Goal: Transaction & Acquisition: Purchase product/service

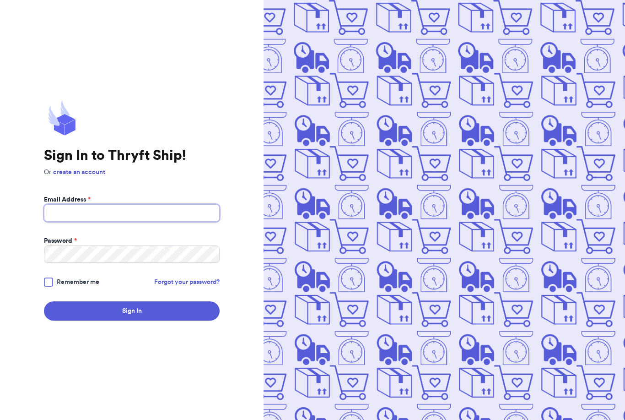
type input "Rachellynne89@icloud.com"
click at [132, 320] on button "Sign In" at bounding box center [132, 310] width 176 height 19
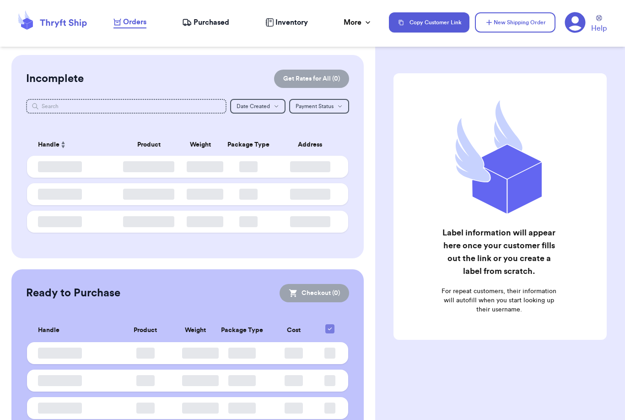
checkbox input "false"
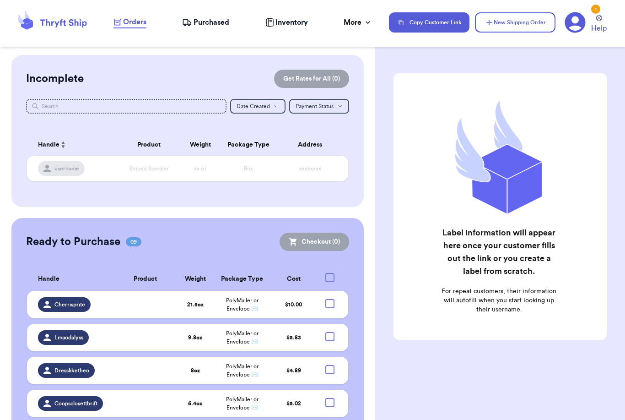
click at [515, 33] on div "Copy Customer Link New Shipping Order 1 Help" at bounding box center [501, 22] width 225 height 22
click at [514, 30] on button "New Shipping Order" at bounding box center [515, 22] width 81 height 20
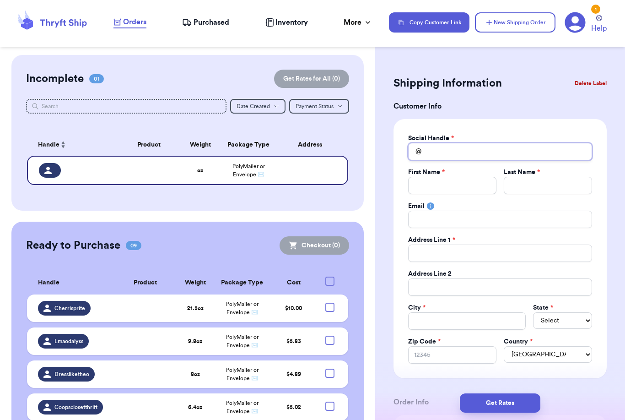
click at [450, 150] on input "Total Amount Paid" at bounding box center [500, 151] width 184 height 17
type input "G"
type input "Gr"
type input "Gro"
type input "Grow"
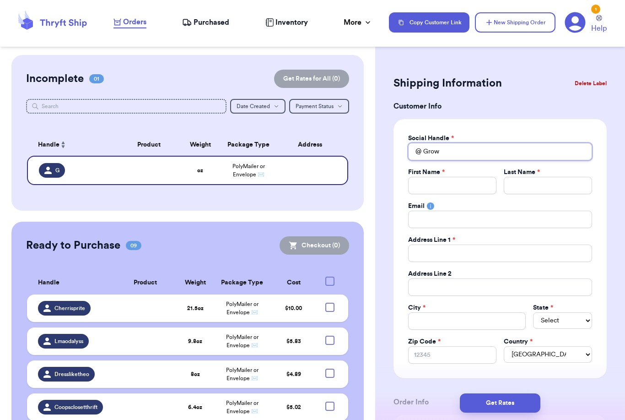
type input "Growi"
type input "Growin"
type input "Growing"
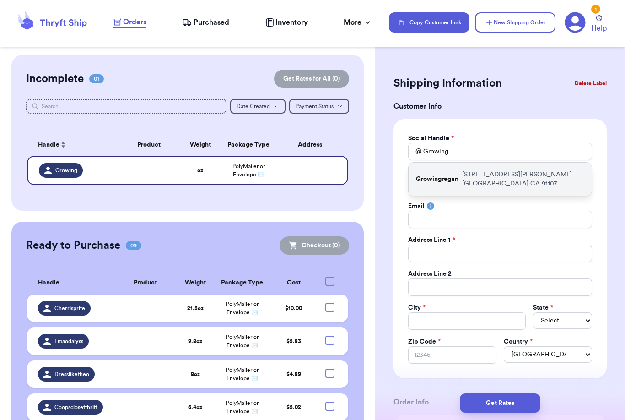
click at [456, 174] on p "Growingregan" at bounding box center [437, 178] width 43 height 9
type input "Growingregan"
type input "Jess"
type input "Barrett"
type input "75 S San Gabriel Blvd"
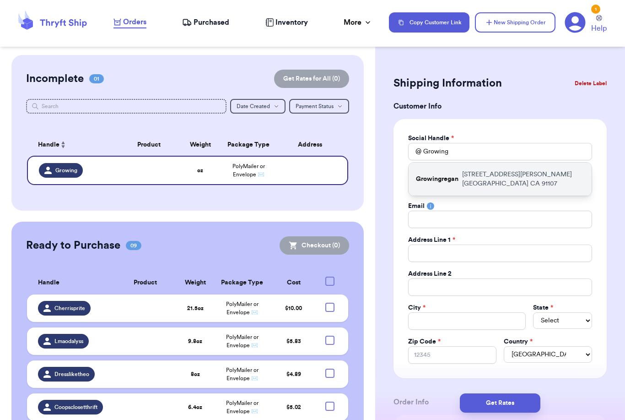
type input "Apt 3"
type input "Pasadena"
select select "CA"
type input "91107"
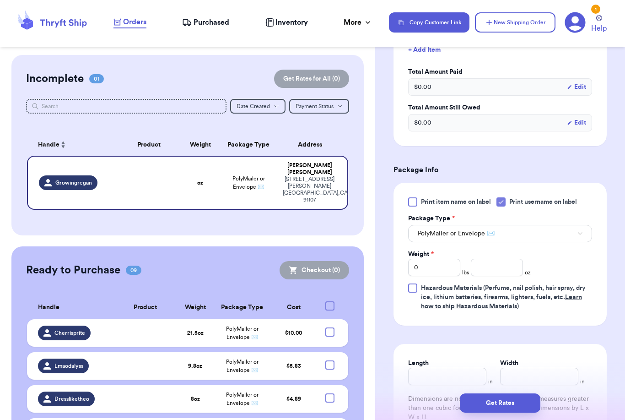
scroll to position [427, 0]
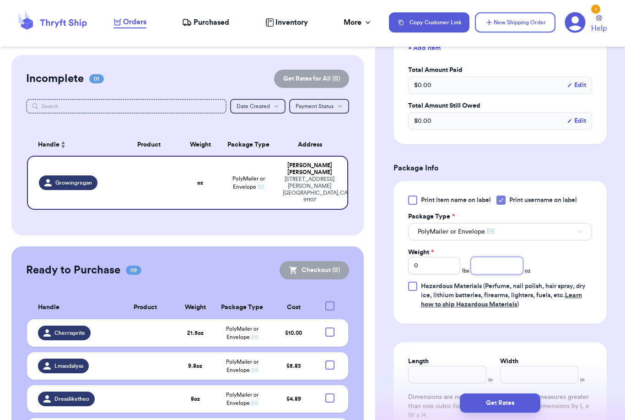
click at [478, 266] on input "number" at bounding box center [497, 265] width 52 height 17
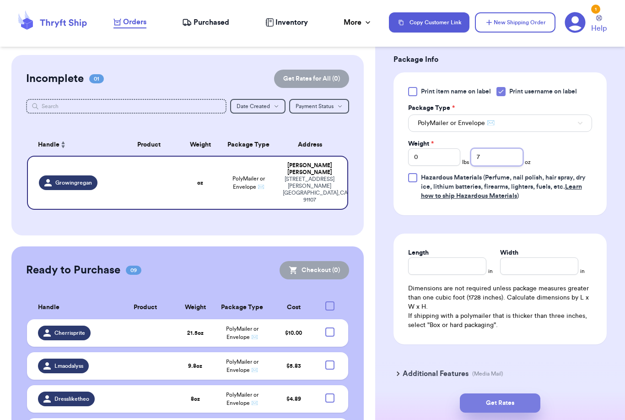
type input "7"
click at [528, 393] on button "Get Rates" at bounding box center [500, 402] width 81 height 19
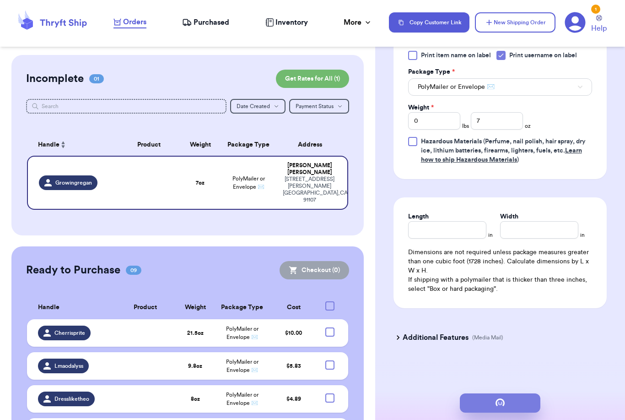
scroll to position [0, 0]
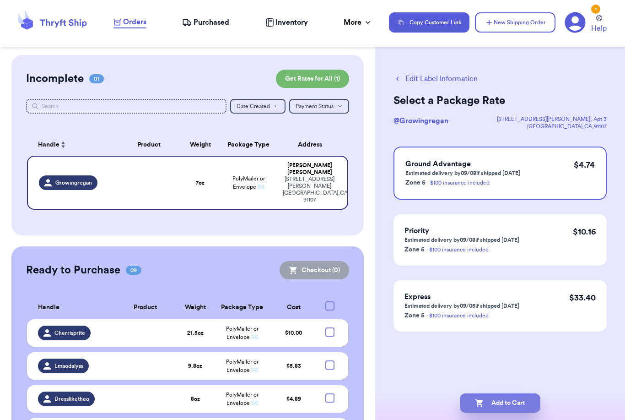
click at [495, 394] on button "Add to Cart" at bounding box center [500, 402] width 81 height 19
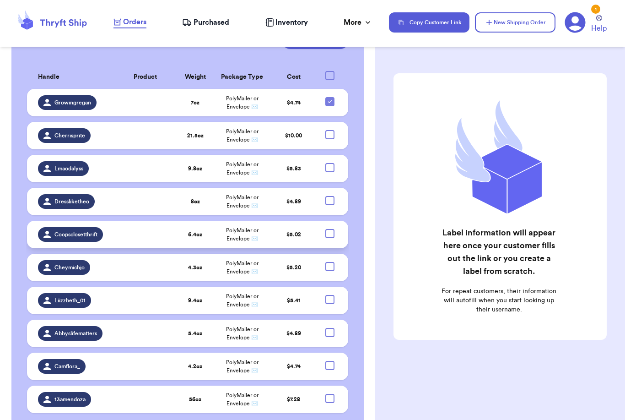
scroll to position [202, 0]
click at [330, 229] on div at bounding box center [329, 233] width 9 height 9
click at [330, 228] on input "checkbox" at bounding box center [329, 228] width 0 height 0
checkbox input "true"
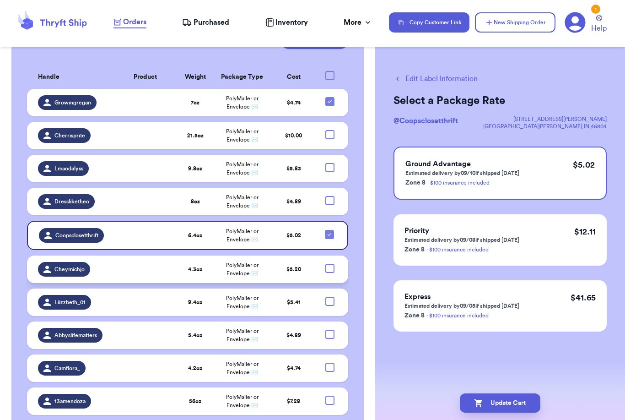
click at [330, 264] on div at bounding box center [329, 268] width 9 height 9
click at [330, 263] on input "checkbox" at bounding box center [329, 263] width 0 height 0
checkbox input "true"
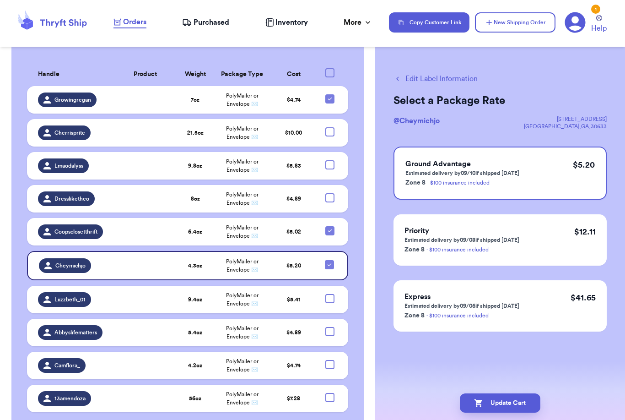
scroll to position [204, 0]
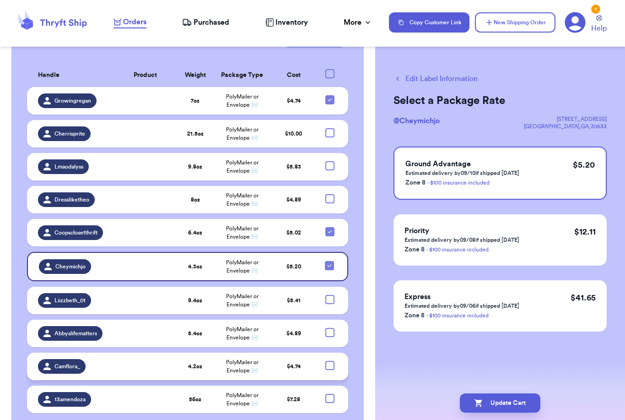
click at [331, 361] on div at bounding box center [329, 365] width 9 height 9
click at [330, 360] on input "checkbox" at bounding box center [329, 360] width 0 height 0
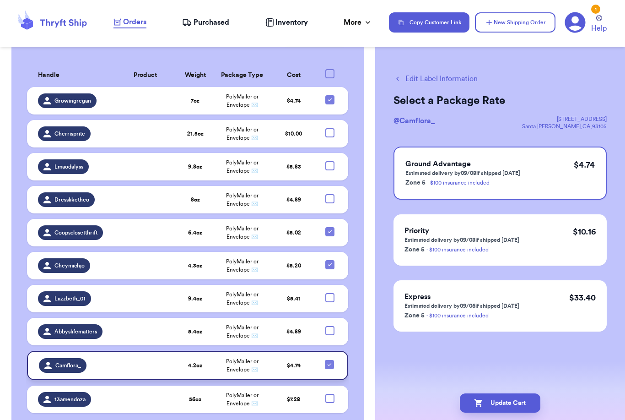
click at [326, 361] on icon at bounding box center [329, 364] width 7 height 7
click at [329, 359] on input "checkbox" at bounding box center [329, 359] width 0 height 0
checkbox input "false"
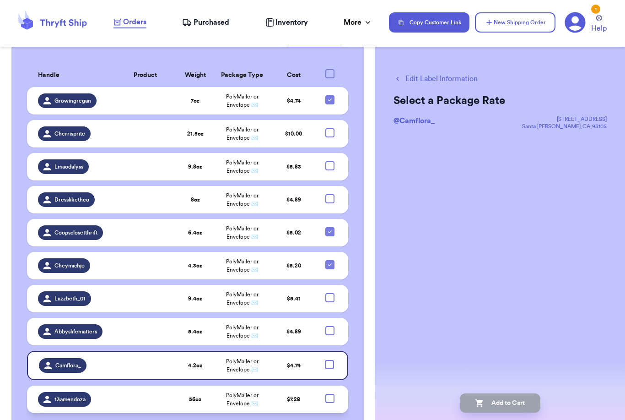
click at [329, 393] on div at bounding box center [329, 397] width 9 height 9
click at [329, 393] on input "checkbox" at bounding box center [329, 393] width 0 height 0
checkbox input "true"
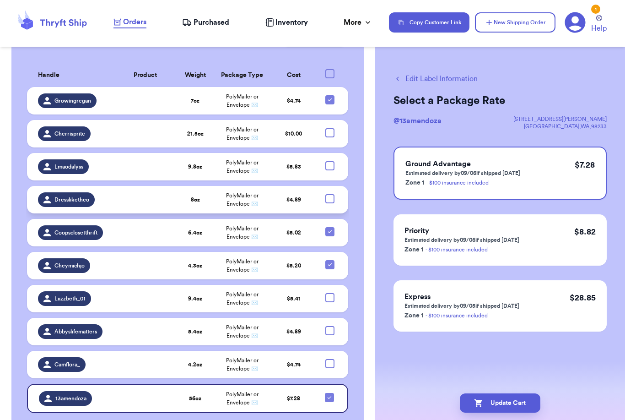
scroll to position [160, 0]
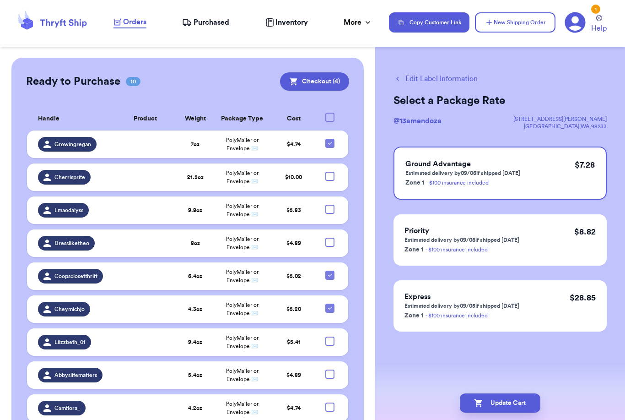
click at [329, 113] on div at bounding box center [329, 117] width 9 height 9
click at [329, 112] on input "checkbox" at bounding box center [329, 112] width 0 height 0
checkbox input "true"
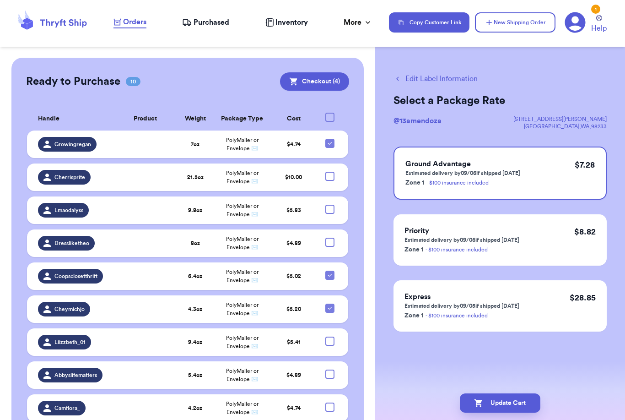
checkbox input "true"
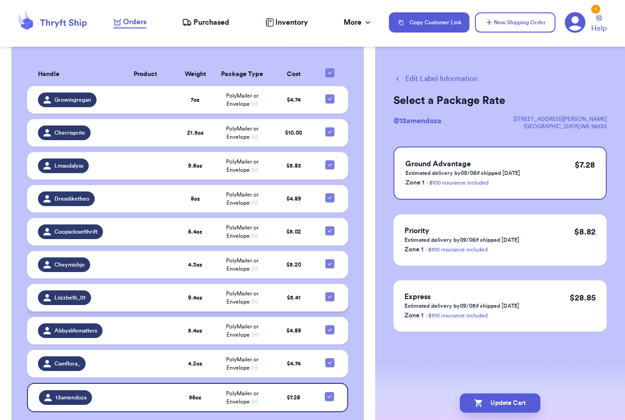
scroll to position [204, 0]
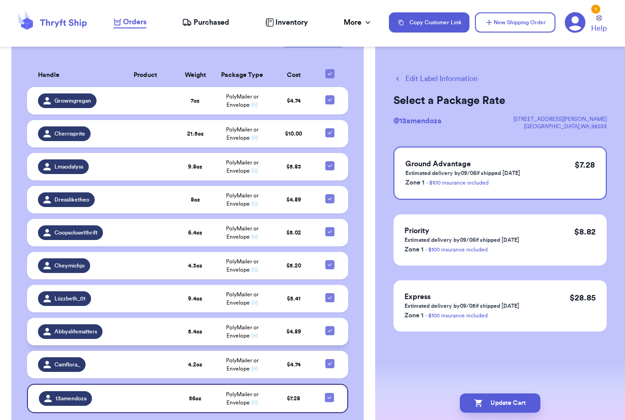
click at [329, 326] on div at bounding box center [329, 330] width 9 height 9
click at [329, 325] on input "checkbox" at bounding box center [329, 325] width 0 height 0
checkbox input "false"
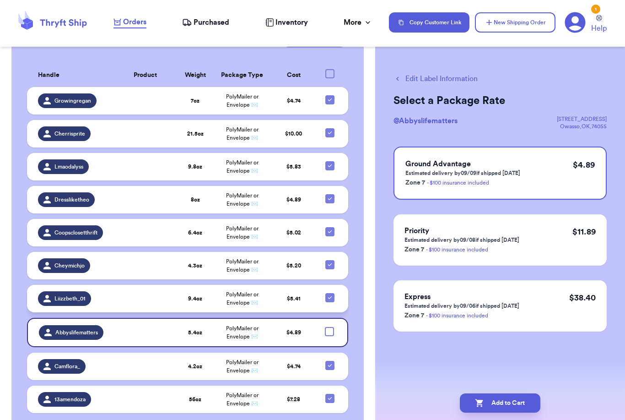
click at [331, 294] on icon at bounding box center [329, 297] width 7 height 7
click at [330, 292] on input "checkbox" at bounding box center [329, 292] width 0 height 0
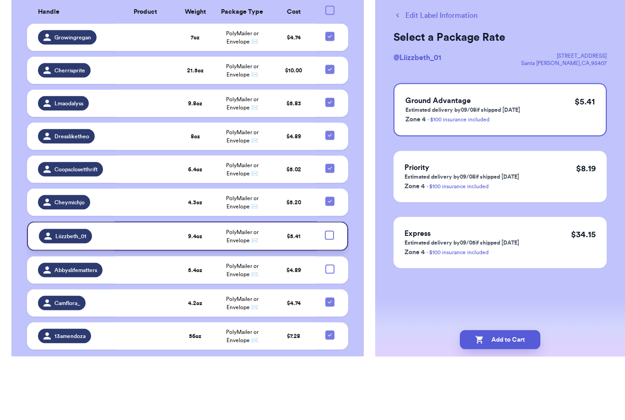
scroll to position [29, 0]
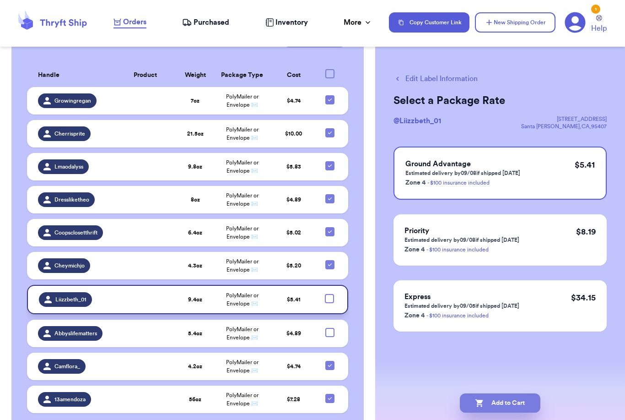
click at [491, 393] on button "Add to Cart" at bounding box center [500, 402] width 81 height 19
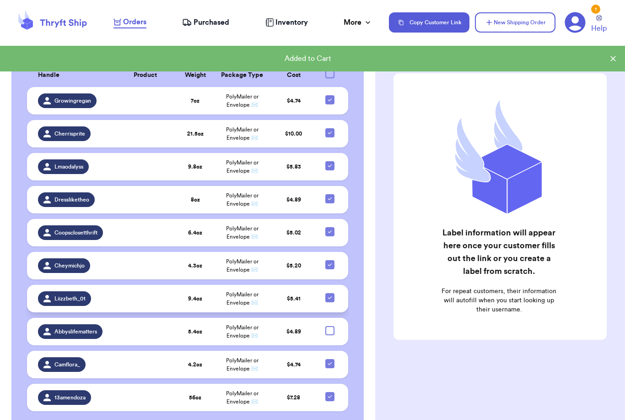
scroll to position [202, 0]
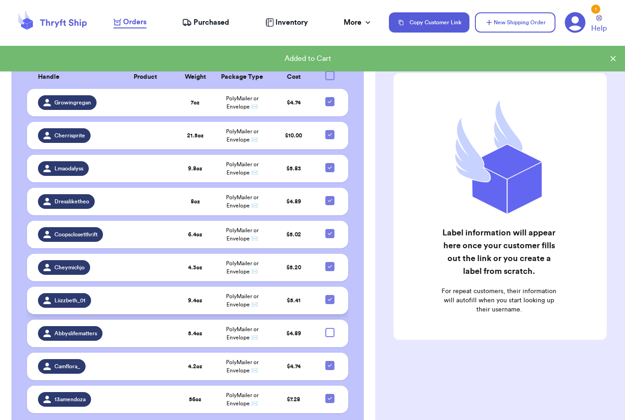
click at [328, 296] on icon at bounding box center [329, 299] width 7 height 7
click at [329, 294] on input "checkbox" at bounding box center [329, 294] width 0 height 0
checkbox input "false"
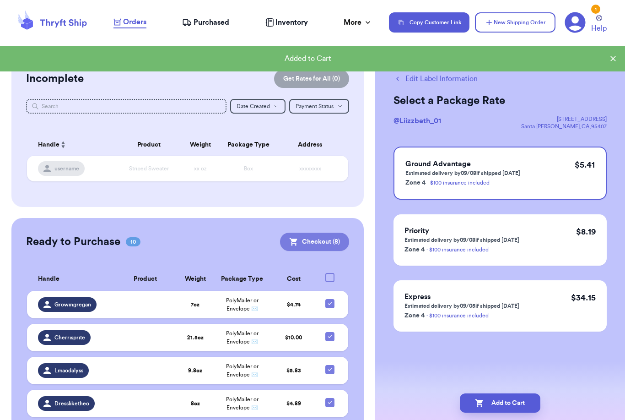
scroll to position [0, 0]
click at [322, 232] on button "Checkout ( 8 )" at bounding box center [314, 241] width 69 height 18
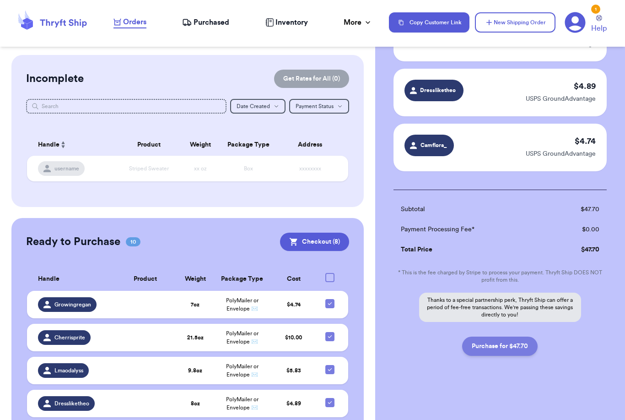
scroll to position [374, 0]
click at [504, 349] on button "Purchase for $47.70" at bounding box center [499, 345] width 75 height 19
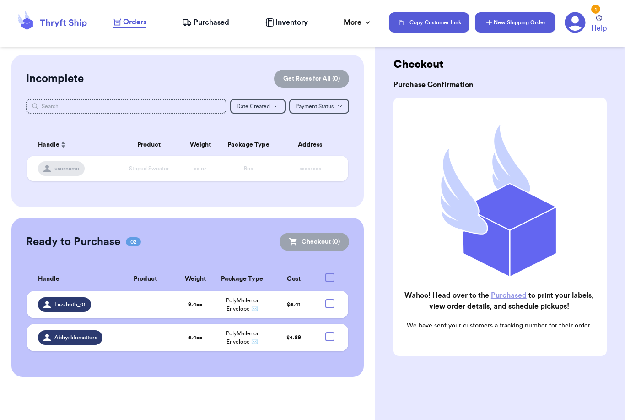
click at [527, 28] on button "New Shipping Order" at bounding box center [515, 22] width 81 height 20
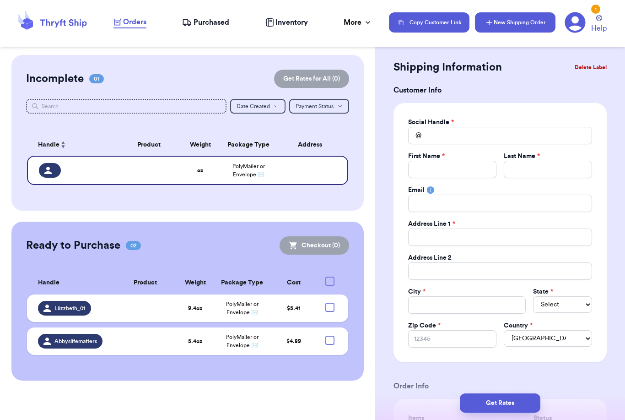
scroll to position [0, 0]
click at [463, 164] on input "Total Amount Paid" at bounding box center [452, 169] width 88 height 17
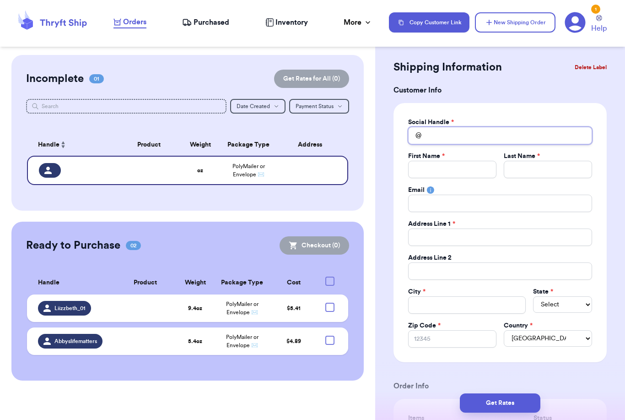
click at [479, 129] on input "Total Amount Paid" at bounding box center [500, 135] width 184 height 17
type input "P"
type input "Pa"
type input "Par"
type input "Part"
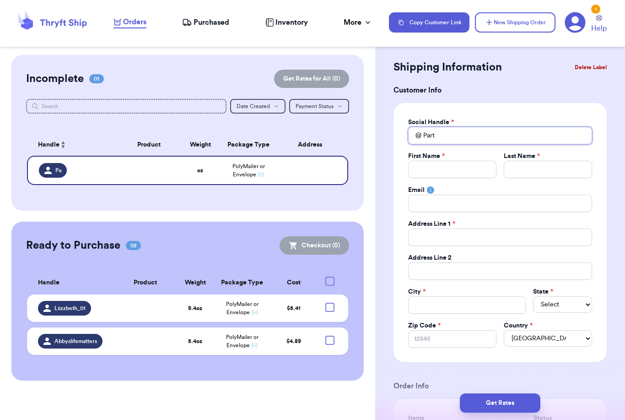
type input "Part."
type input "Part.t"
type input "Part.ti"
type input "Part.[PERSON_NAME]"
type input "Part.time"
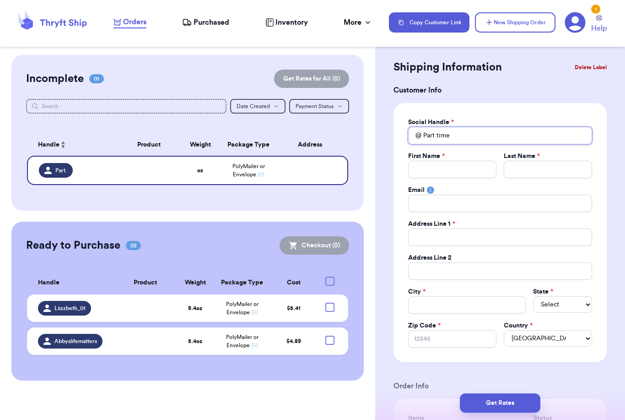
type input "Part.time."
type input "Part.time.i"
type input "Part.time."
type input "Part.time.v"
type input "[DOMAIN_NAME]"
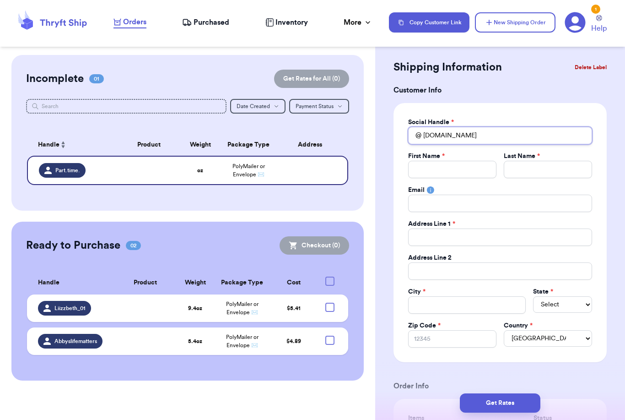
type input "[DOMAIN_NAME]"
type input "Part.time.vint"
type input "Part.time.vinta"
type input "Part.time.vintag"
type input "Part.time.vintage"
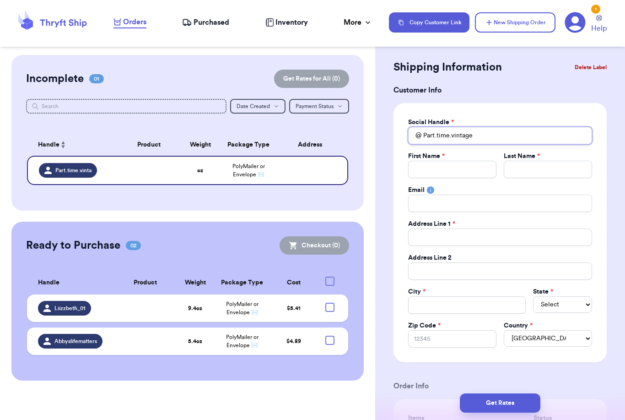
type input "Part.time.vintage"
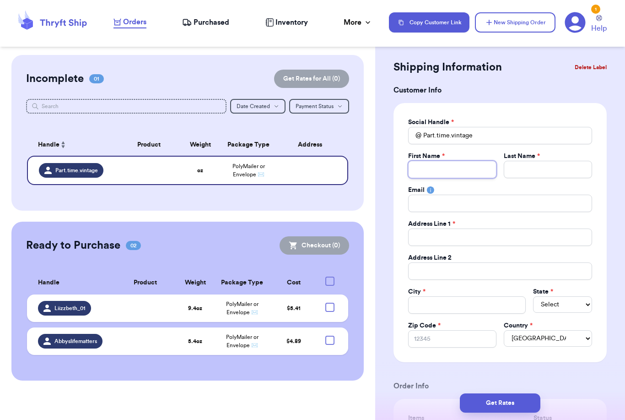
type input "J"
type input "[PERSON_NAME]"
type input "[DEMOGRAPHIC_DATA]"
type input "Jasmi"
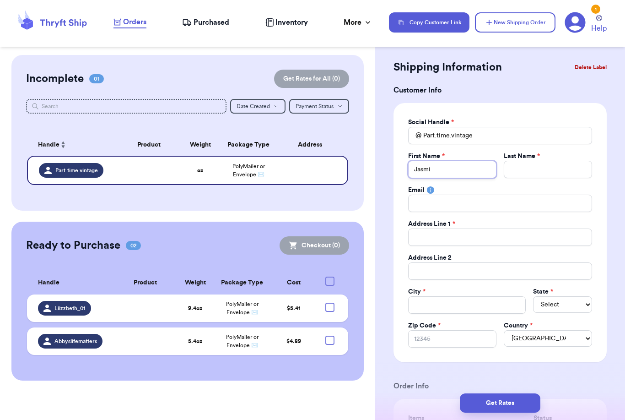
type input "[PERSON_NAME]"
type input "D"
type input "De"
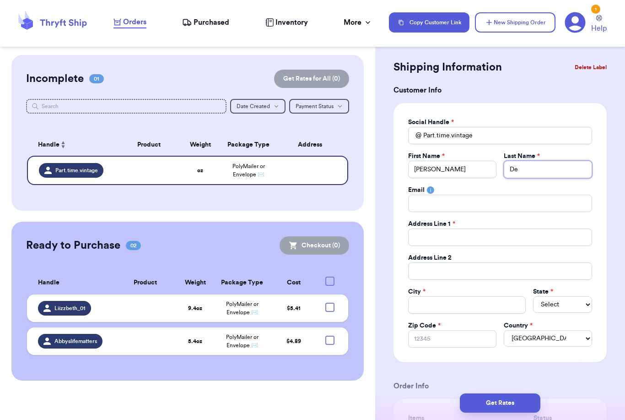
type input "Del"
type input "Delg"
type input "Delga"
type input "Delgad"
type input "[PERSON_NAME]"
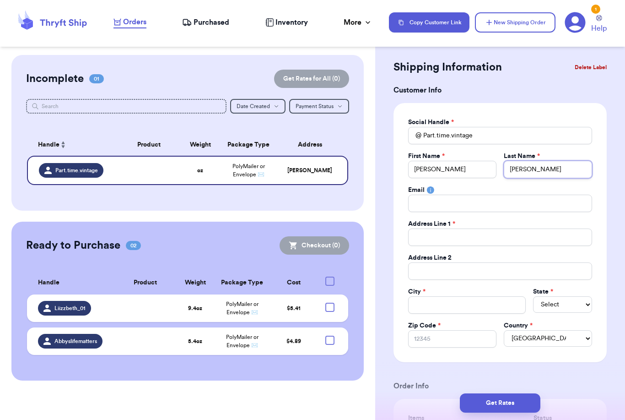
type input "[PERSON_NAME]"
type input "4"
type input "49"
type input "491"
type input "4912"
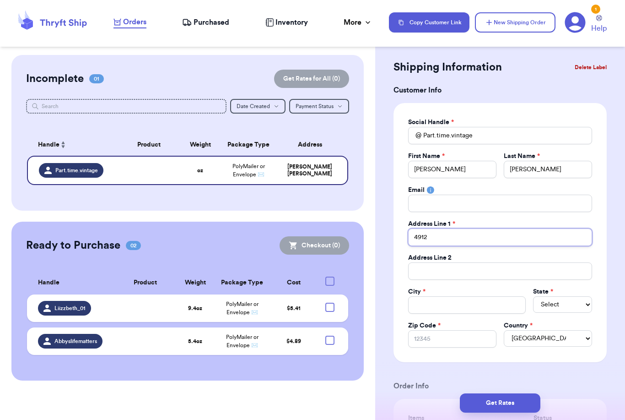
type input "4912"
type input "4912 B"
type input "4912 Be"
type input "4912 Ber"
type input "4912 Berr"
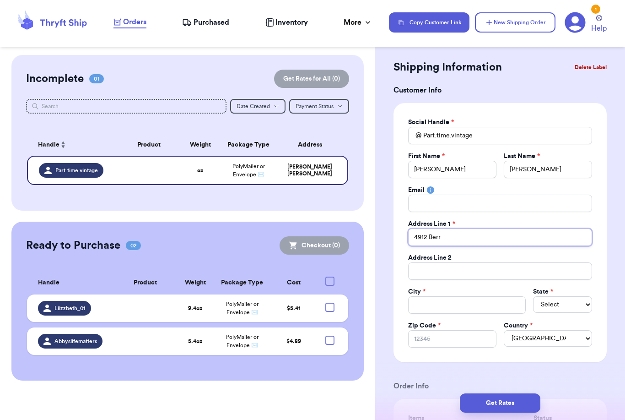
type input "4912 [PERSON_NAME]"
type input "4912 Berrym"
type input "4912 Berryma"
type input "4912 [PERSON_NAME]"
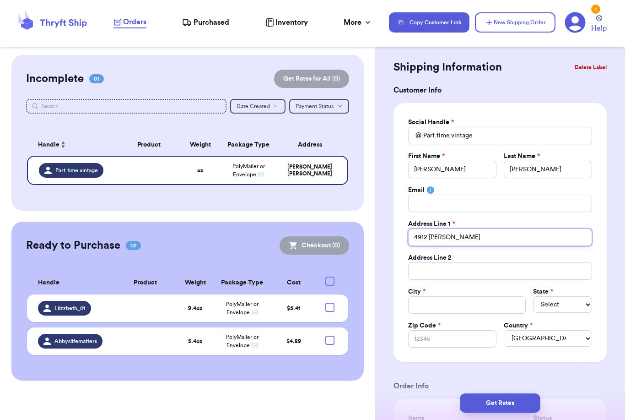
type input "4912 [PERSON_NAME] A"
type input "[STREET_ADDRESS][PERSON_NAME]"
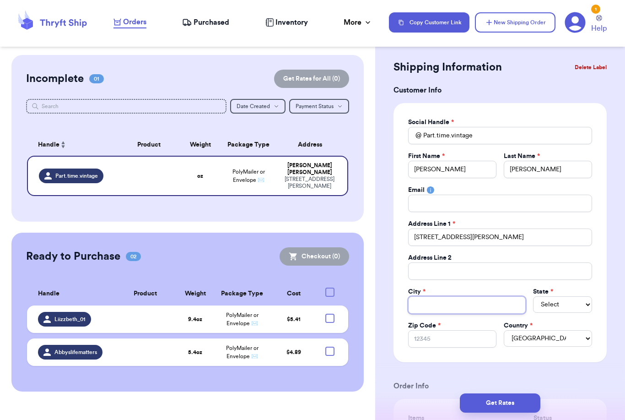
type input "C"
type input "Cu"
type input "Cul"
type input "Culv"
type input "Culve"
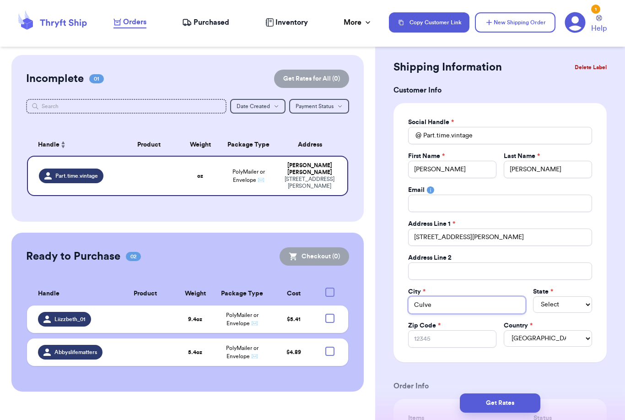
type input "[PERSON_NAME]"
type input "[PERSON_NAME] C"
type input "[PERSON_NAME]"
type input "[PERSON_NAME] Cit"
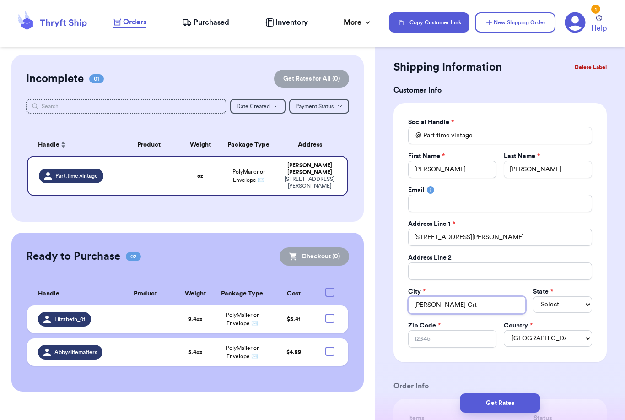
type input "[GEOGRAPHIC_DATA]"
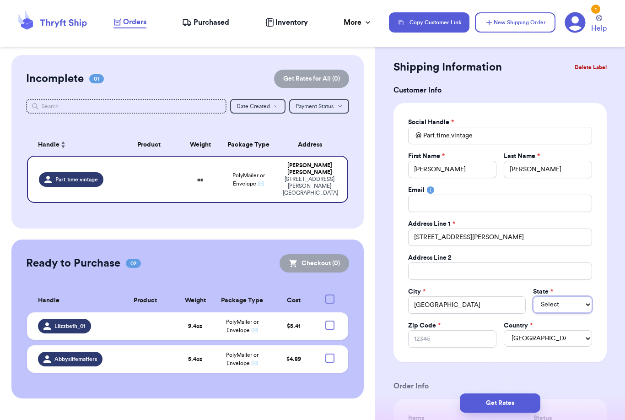
select select "CA"
type input "9"
type input "90"
type input "902"
type input "9023"
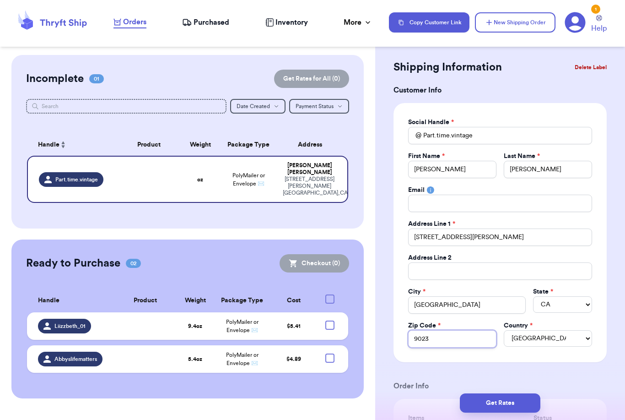
type input "90230"
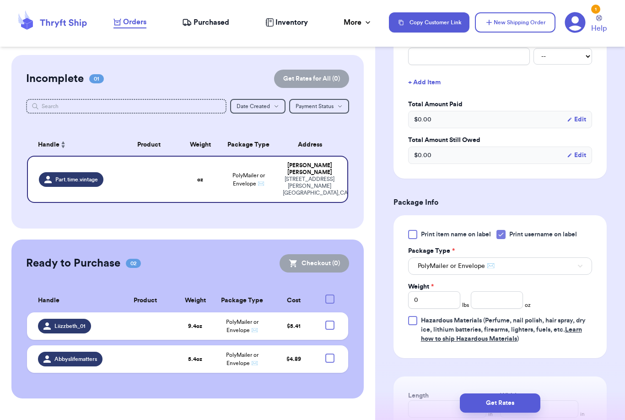
scroll to position [393, 0]
type input "90230"
click at [505, 302] on input "number" at bounding box center [497, 299] width 52 height 17
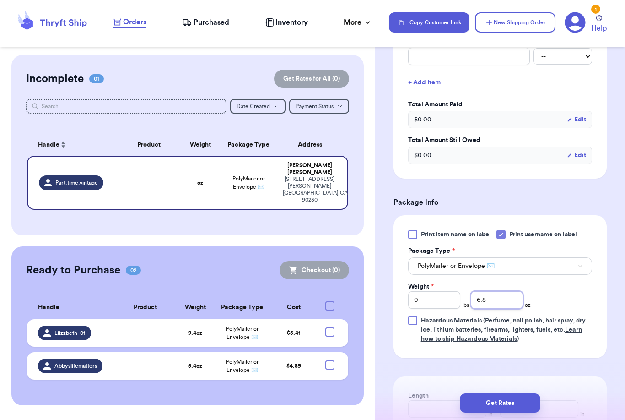
scroll to position [486, 0]
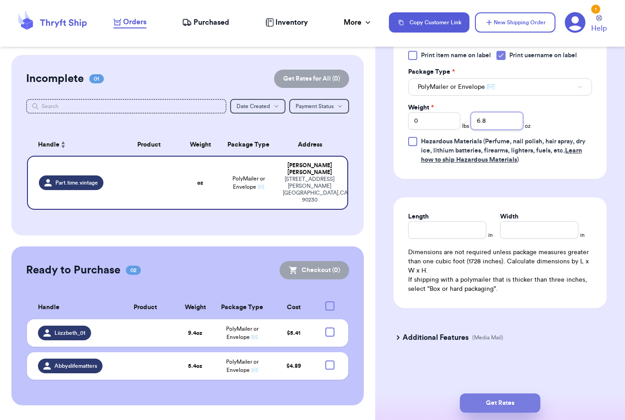
type input "6.8"
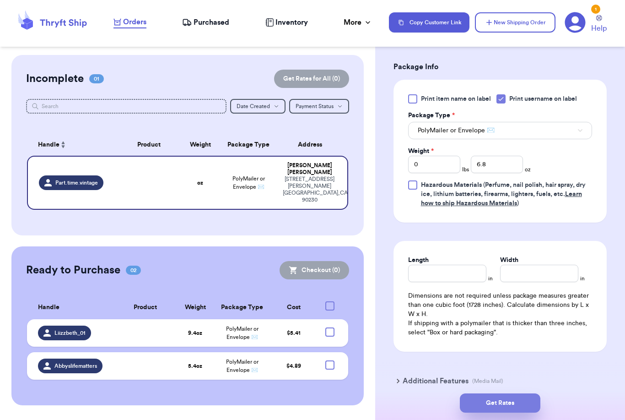
click at [527, 393] on button "Get Rates" at bounding box center [500, 402] width 81 height 19
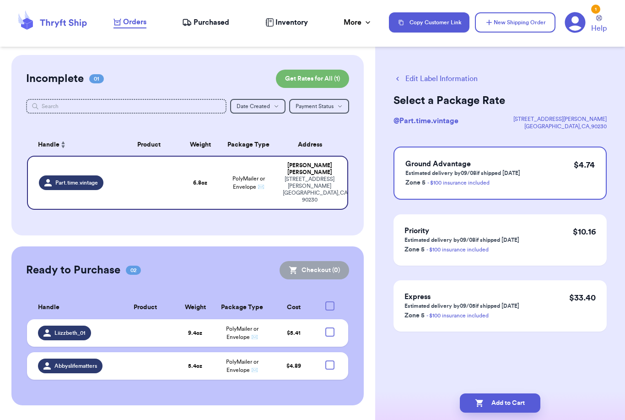
scroll to position [0, 0]
click at [517, 393] on button "Add to Cart" at bounding box center [500, 402] width 81 height 19
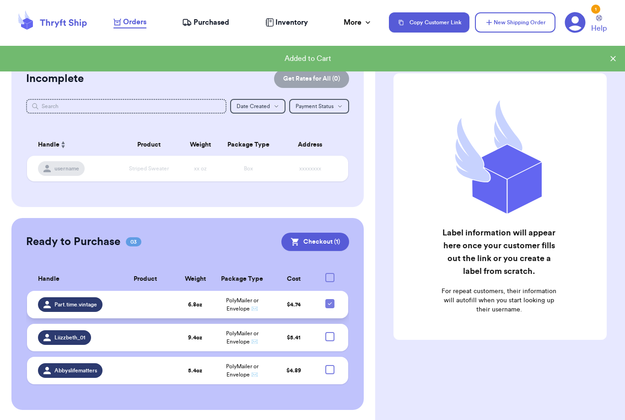
click at [332, 307] on icon at bounding box center [329, 303] width 7 height 7
click at [330, 299] on input "checkbox" at bounding box center [329, 298] width 0 height 0
checkbox input "false"
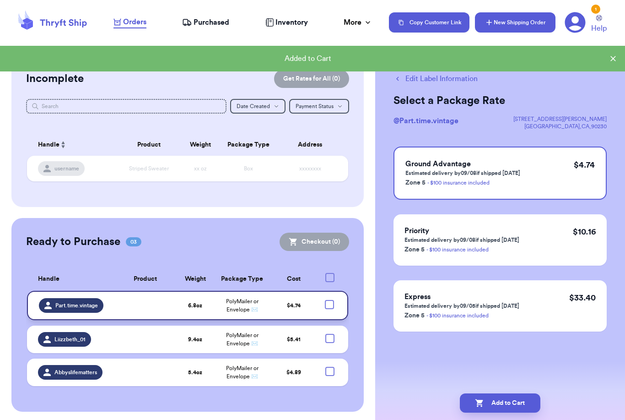
click at [527, 22] on button "New Shipping Order" at bounding box center [515, 22] width 81 height 20
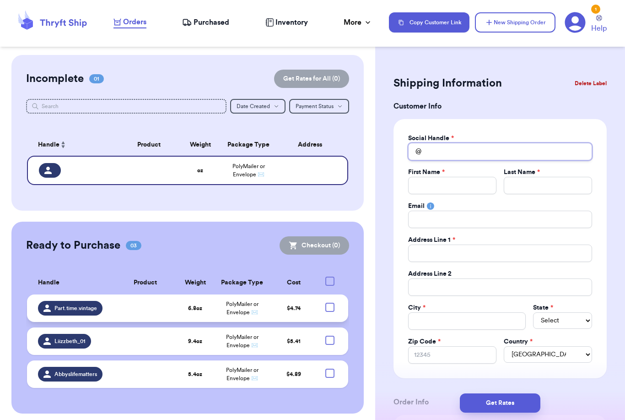
click at [484, 152] on input "Total Amount Paid" at bounding box center [500, 151] width 184 height 17
type input "J"
type input "[PERSON_NAME]"
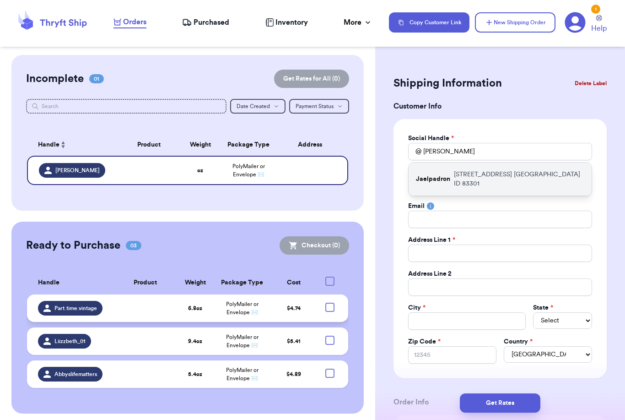
click at [491, 175] on p "[STREET_ADDRESS]" at bounding box center [519, 179] width 130 height 18
type input "Jaelpadron"
type input "Jael"
type input "[PERSON_NAME]"
type input "[STREET_ADDRESS]"
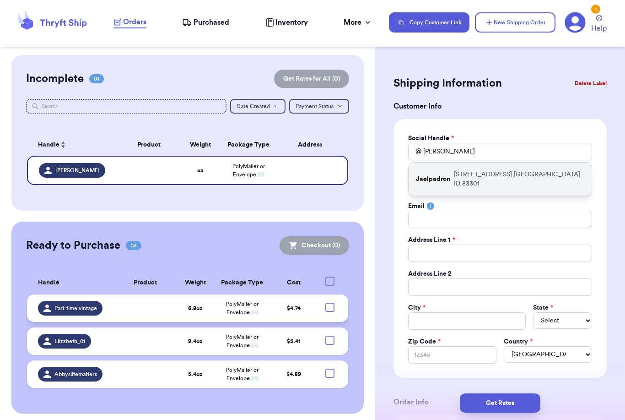
type input "[GEOGRAPHIC_DATA]"
select select "ID"
type input "83301"
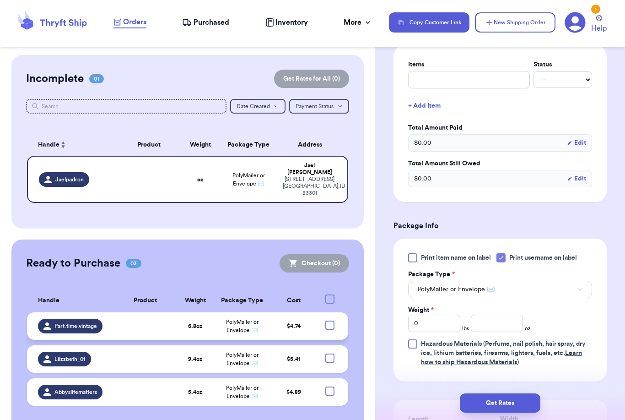
scroll to position [449, 0]
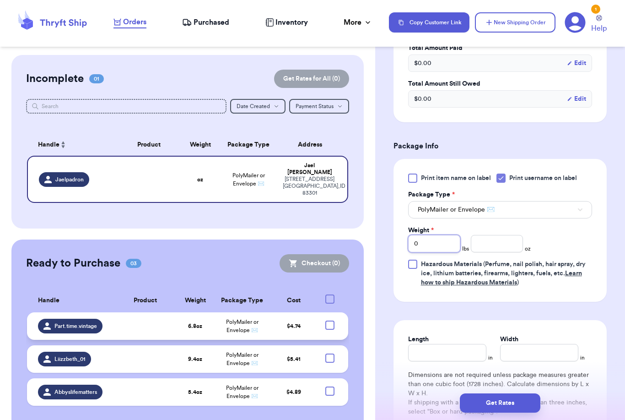
click at [441, 244] on input "0" at bounding box center [434, 243] width 52 height 17
type input "2"
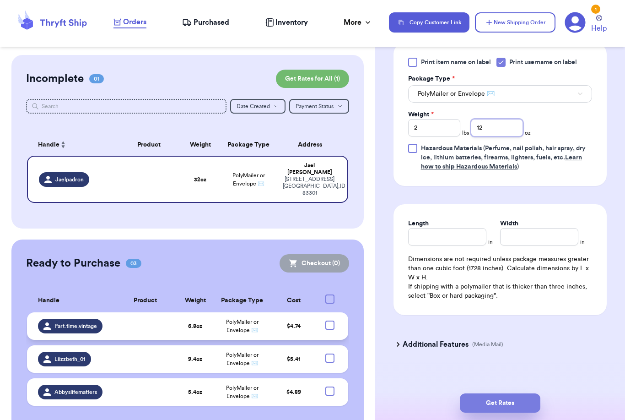
type input "12"
click at [533, 395] on button "Get Rates" at bounding box center [500, 402] width 81 height 19
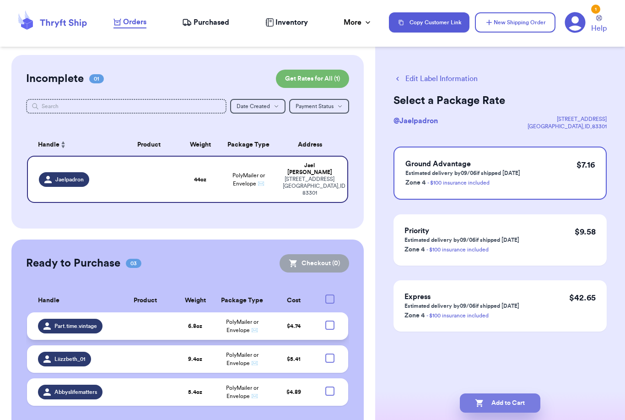
scroll to position [0, 0]
click at [510, 393] on button "Add to Cart" at bounding box center [500, 402] width 81 height 19
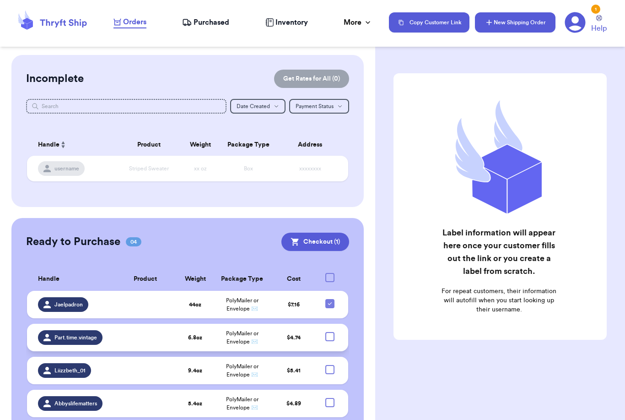
click at [525, 25] on button "New Shipping Order" at bounding box center [515, 22] width 81 height 20
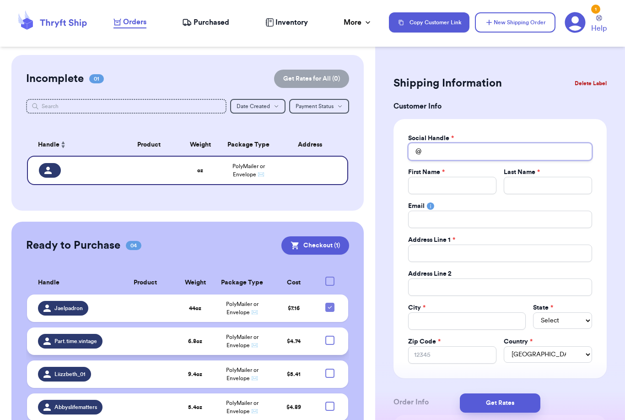
click at [481, 153] on input "Total Amount Paid" at bounding box center [500, 151] width 184 height 17
type input "S"
type input "Sj"
type input "Sjo"
type input "Sjon"
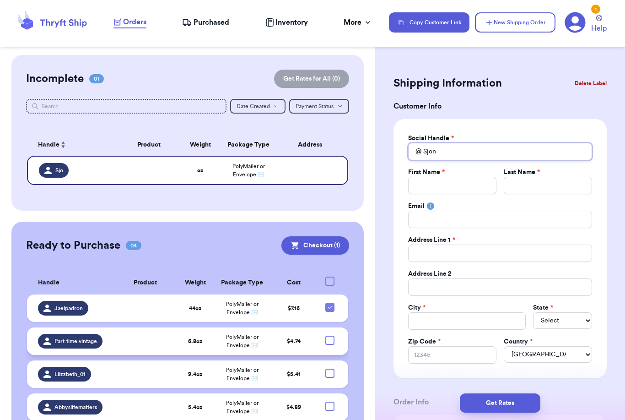
type input "Sjone"
type input "Sjones"
type input "Sjoness"
type input "Sjoness4"
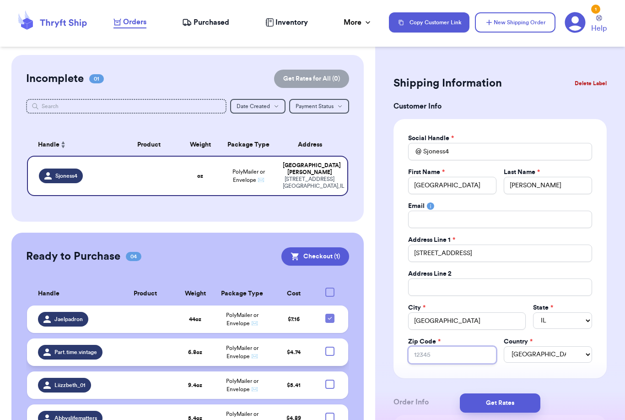
click at [454, 355] on input "Zip Code *" at bounding box center [452, 354] width 88 height 17
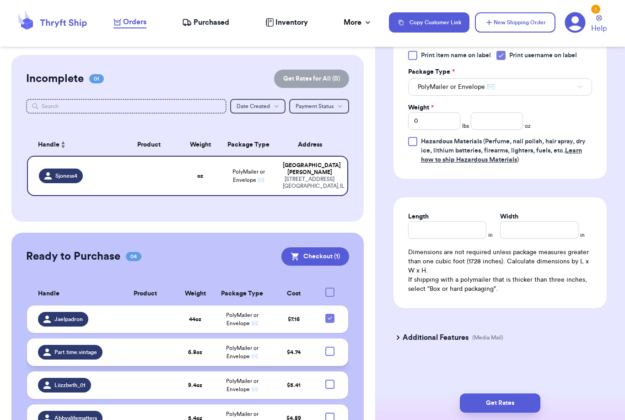
scroll to position [571, 0]
click at [438, 118] on input "0" at bounding box center [434, 120] width 52 height 17
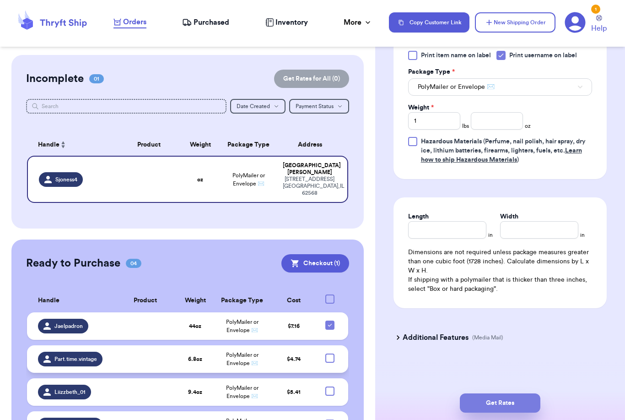
click at [533, 393] on button "Get Rates" at bounding box center [500, 402] width 81 height 19
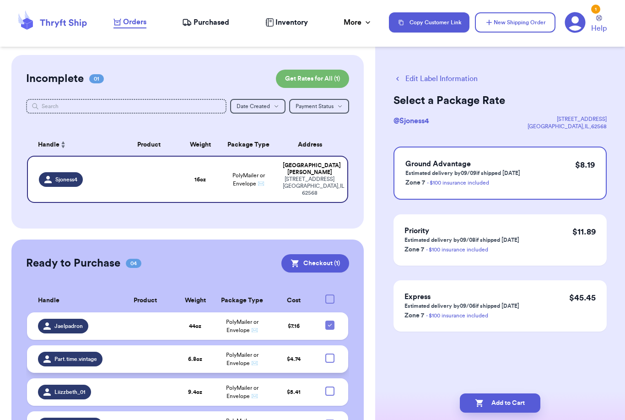
scroll to position [0, 0]
click at [518, 393] on button "Add to Cart" at bounding box center [500, 402] width 81 height 19
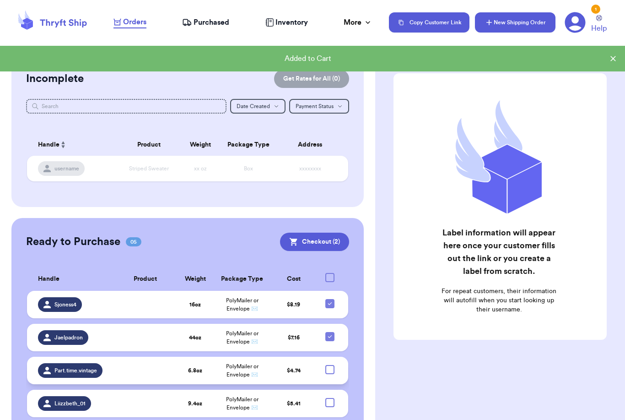
click at [506, 30] on button "New Shipping Order" at bounding box center [515, 22] width 81 height 20
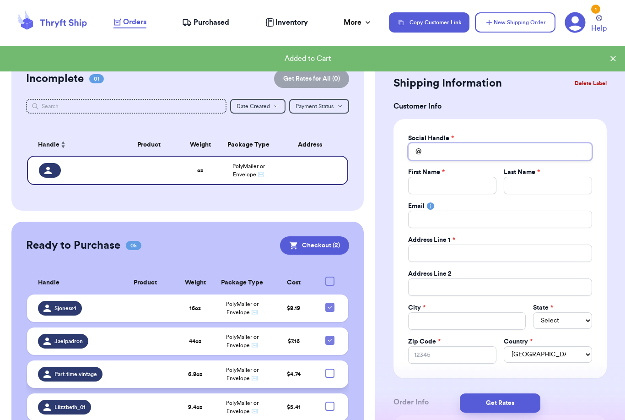
click at [448, 148] on input "Total Amount Paid" at bounding box center [500, 151] width 184 height 17
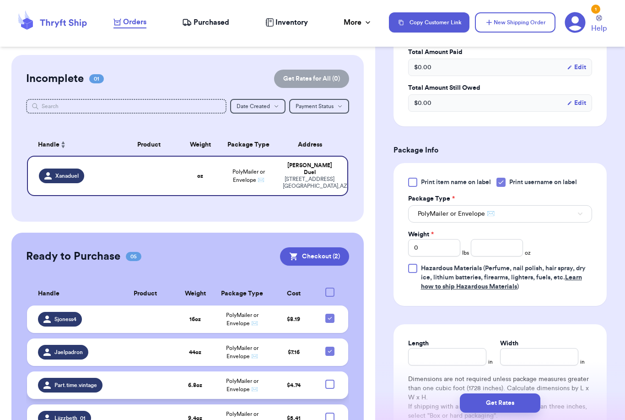
scroll to position [455, 0]
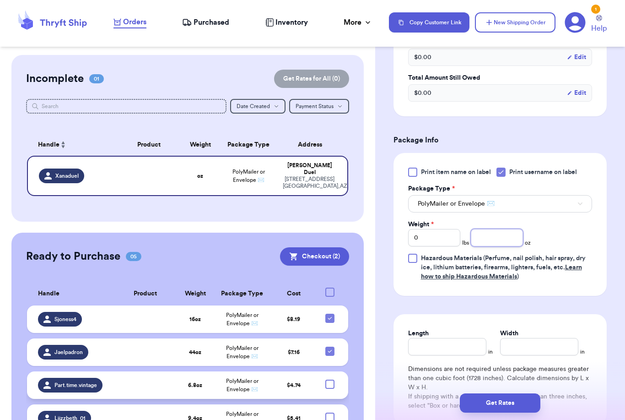
click at [501, 237] on input "number" at bounding box center [497, 237] width 52 height 17
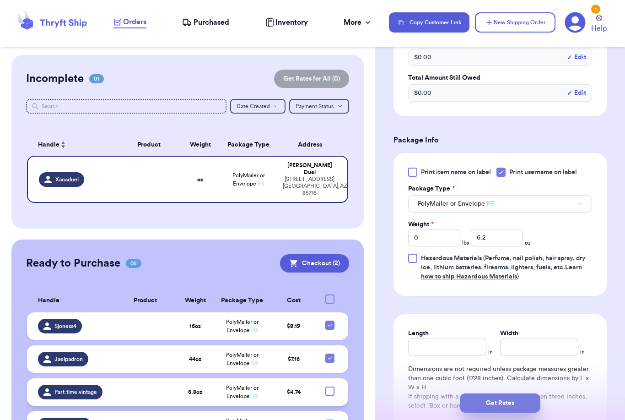
click at [525, 398] on button "Get Rates" at bounding box center [500, 402] width 81 height 19
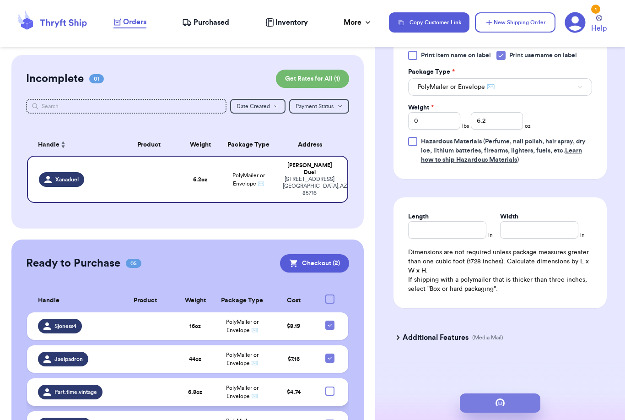
scroll to position [0, 0]
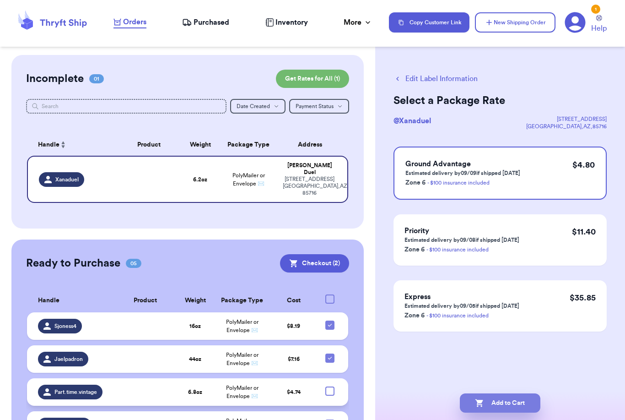
click at [528, 393] on button "Add to Cart" at bounding box center [500, 402] width 81 height 19
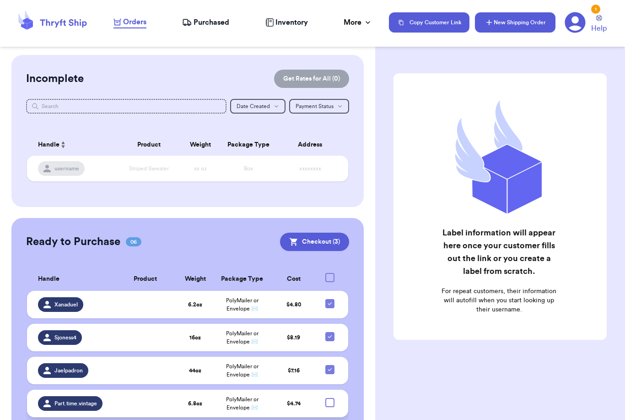
click at [506, 21] on button "New Shipping Order" at bounding box center [515, 22] width 81 height 20
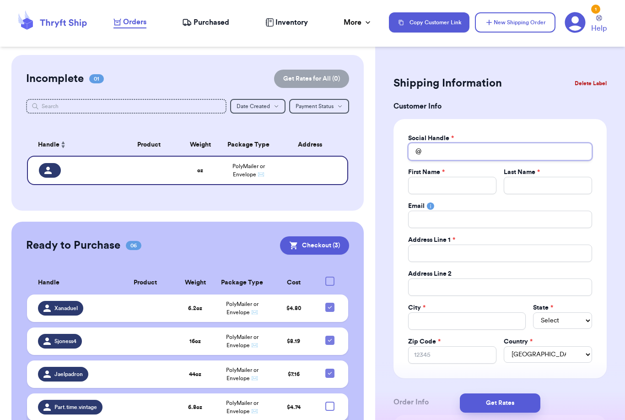
click at [470, 147] on input "Total Amount Paid" at bounding box center [500, 151] width 184 height 17
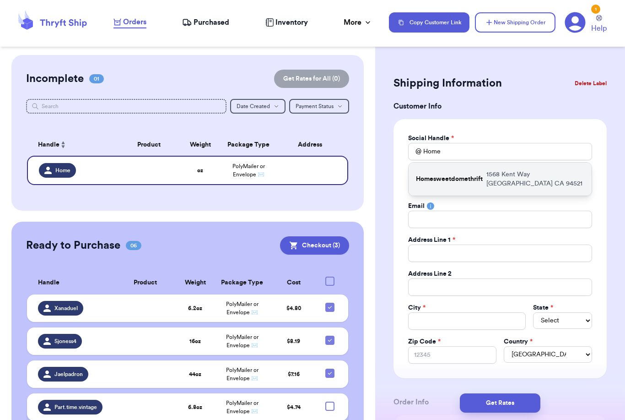
click at [507, 183] on p "[STREET_ADDRESS]" at bounding box center [535, 179] width 98 height 18
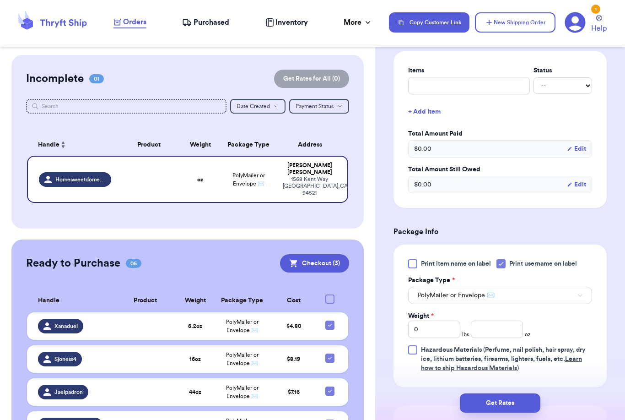
scroll to position [521, 0]
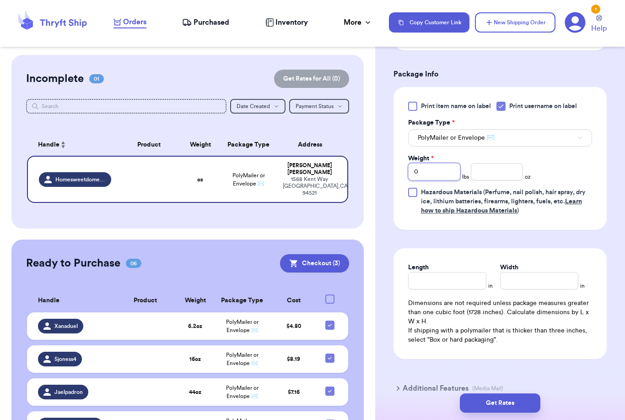
click at [449, 173] on input "0" at bounding box center [434, 171] width 52 height 17
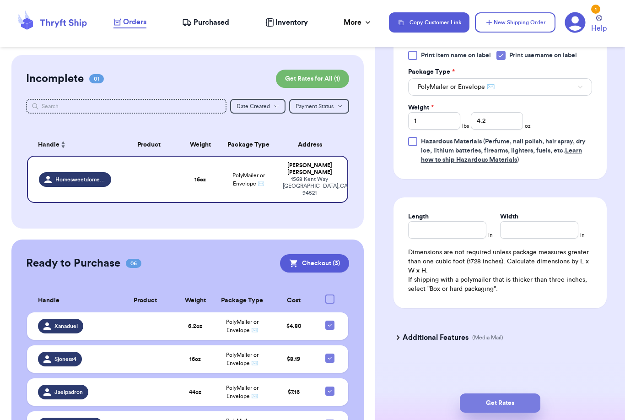
click at [522, 393] on button "Get Rates" at bounding box center [500, 402] width 81 height 19
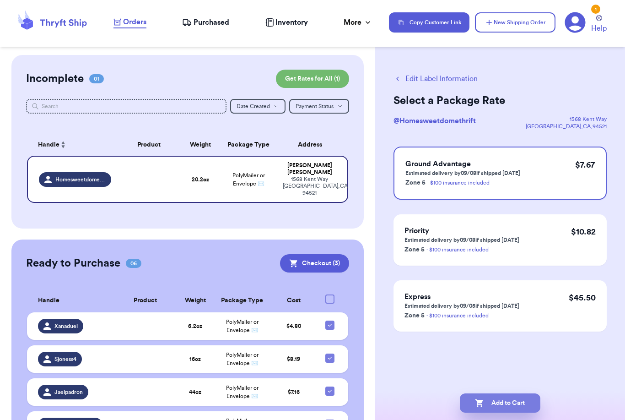
click at [499, 393] on button "Add to Cart" at bounding box center [500, 402] width 81 height 19
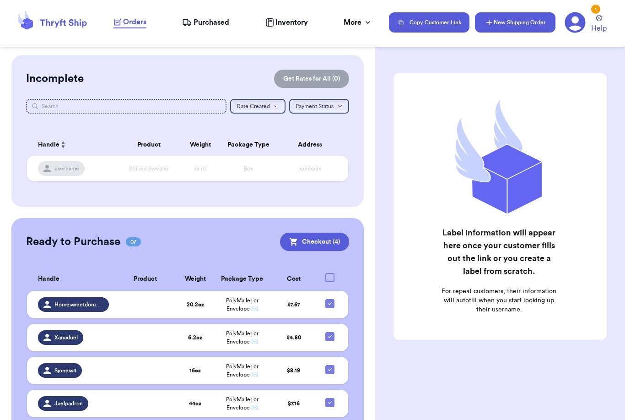
click at [515, 23] on button "New Shipping Order" at bounding box center [515, 22] width 81 height 20
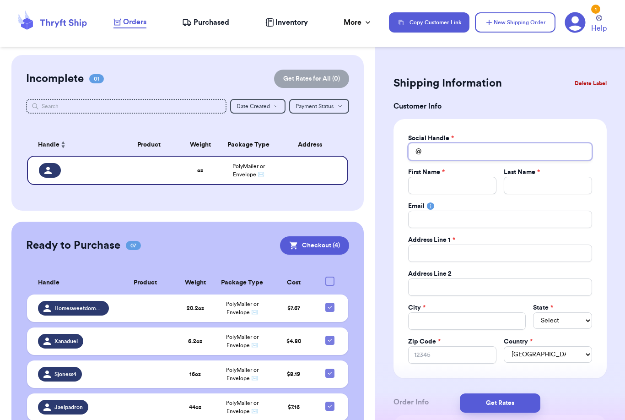
click at [443, 155] on input "Total Amount Paid" at bounding box center [500, 151] width 184 height 17
click at [0, 0] on html "Orders Purchased Inventory More Stats Completed Orders Copy Customer Link New S…" at bounding box center [312, 210] width 625 height 420
click at [455, 178] on input "Total Amount Paid" at bounding box center [452, 185] width 88 height 17
click at [452, 149] on input "Nae" at bounding box center [500, 151] width 184 height 17
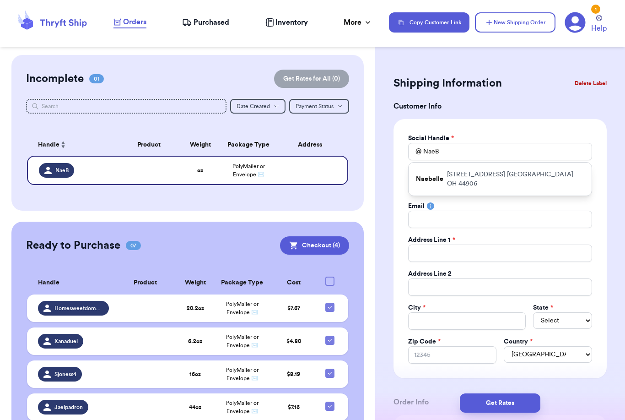
click at [452, 172] on p "[STREET_ADDRESS]" at bounding box center [515, 179] width 137 height 18
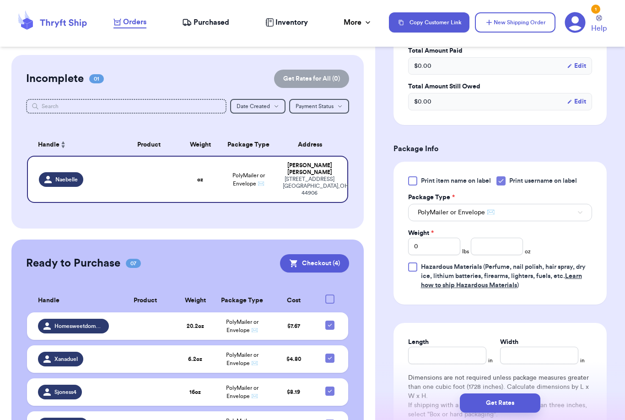
scroll to position [447, 0]
click at [451, 243] on input "0" at bounding box center [434, 245] width 52 height 17
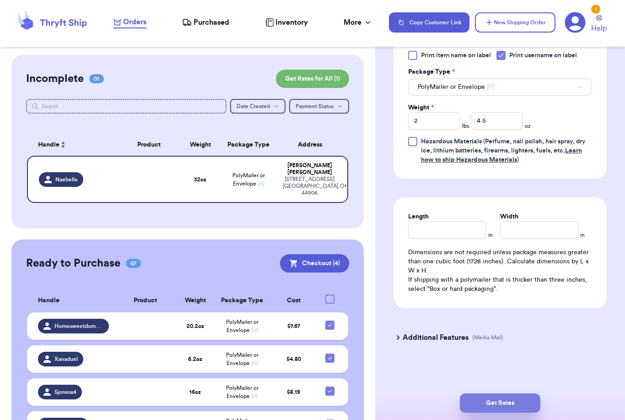
click at [528, 393] on button "Get Rates" at bounding box center [500, 402] width 81 height 19
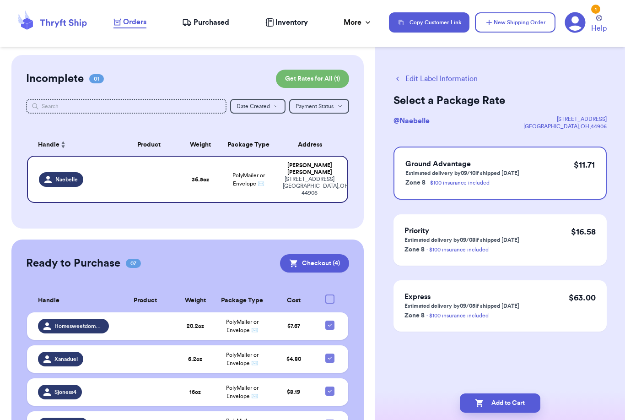
scroll to position [0, 0]
click at [530, 393] on button "Add to Cart" at bounding box center [500, 402] width 81 height 19
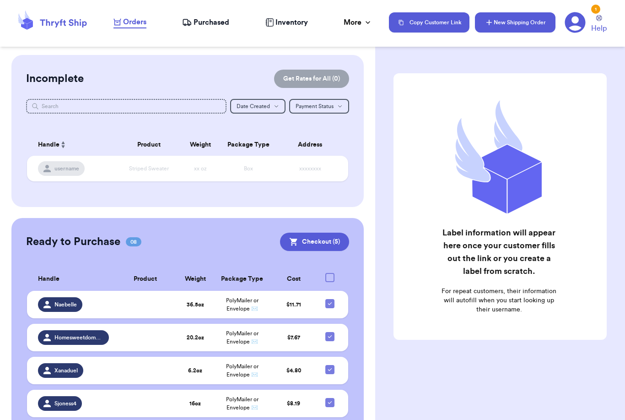
click at [525, 32] on button "New Shipping Order" at bounding box center [515, 22] width 81 height 20
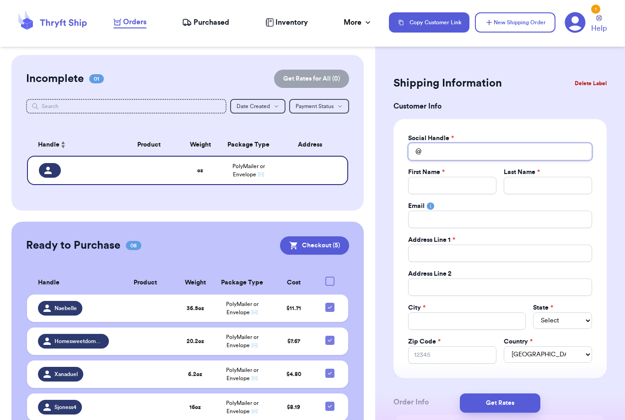
click at [438, 157] on input "Total Amount Paid" at bounding box center [500, 151] width 184 height 17
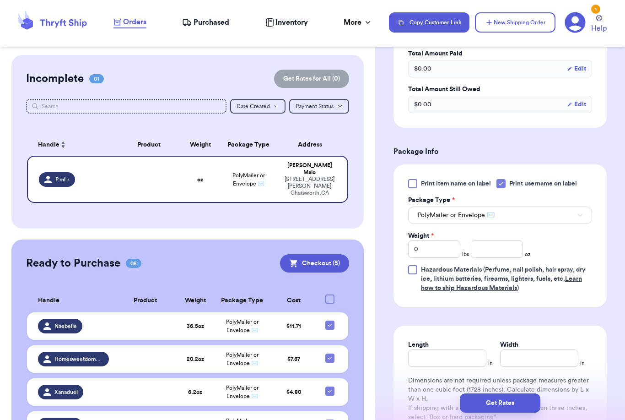
scroll to position [438, 0]
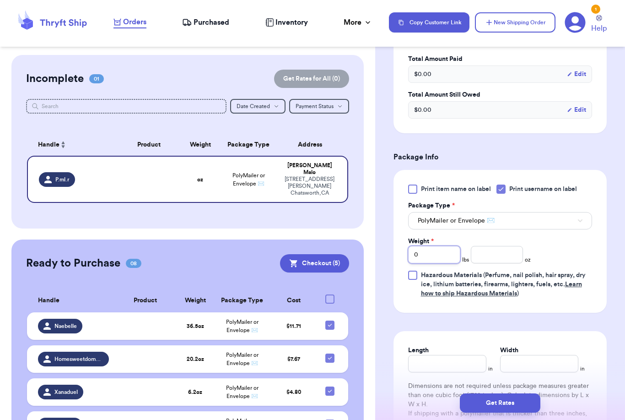
click at [447, 254] on input "0" at bounding box center [434, 254] width 52 height 17
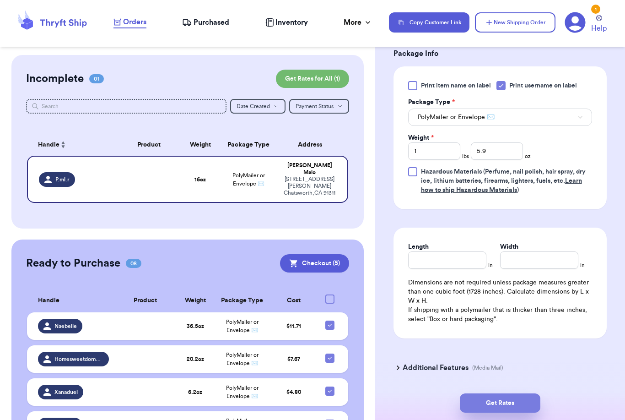
click at [528, 395] on button "Get Rates" at bounding box center [500, 402] width 81 height 19
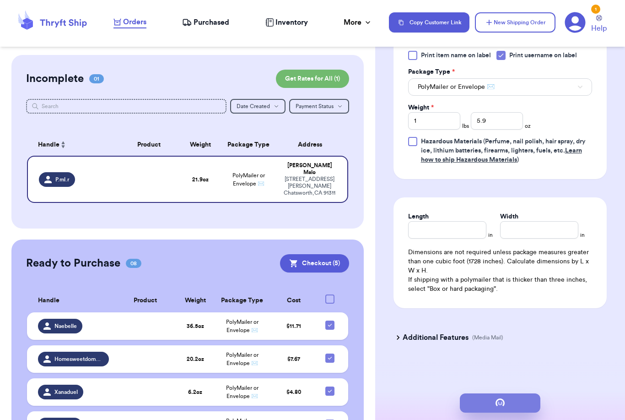
scroll to position [0, 0]
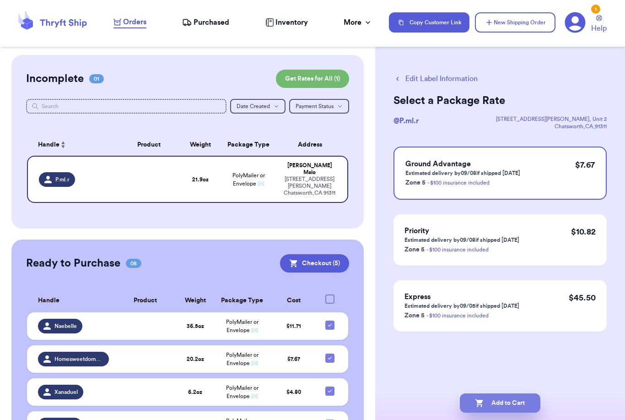
click at [496, 393] on button "Add to Cart" at bounding box center [500, 402] width 81 height 19
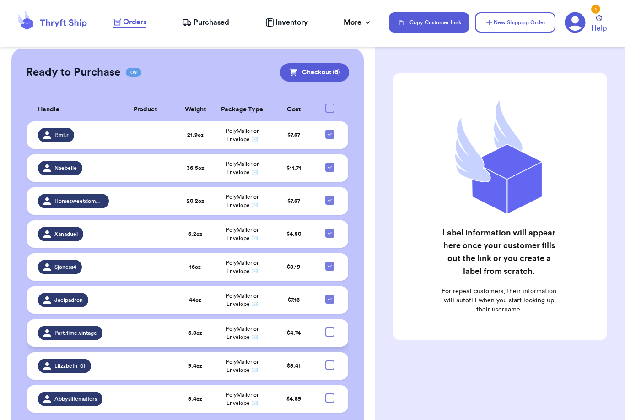
scroll to position [169, 0]
click at [330, 138] on icon at bounding box center [329, 134] width 7 height 7
click at [330, 130] on input "checkbox" at bounding box center [329, 129] width 0 height 0
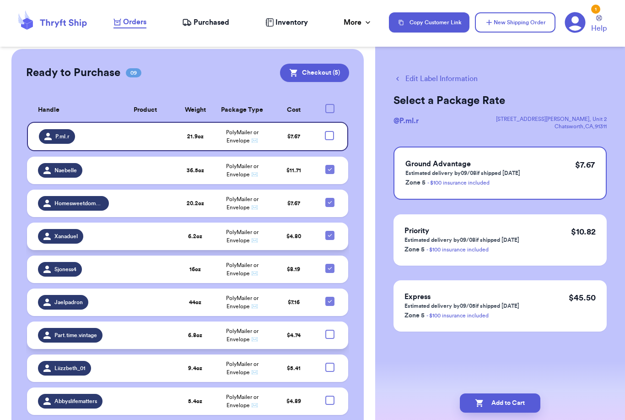
click at [330, 239] on icon at bounding box center [329, 234] width 7 height 7
click at [330, 231] on input "checkbox" at bounding box center [329, 230] width 0 height 0
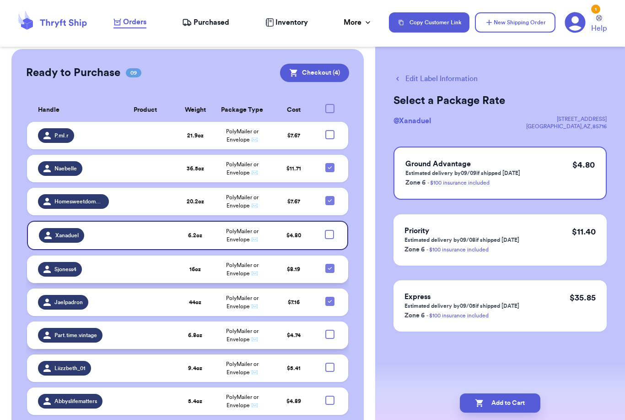
click at [330, 278] on td at bounding box center [332, 268] width 31 height 27
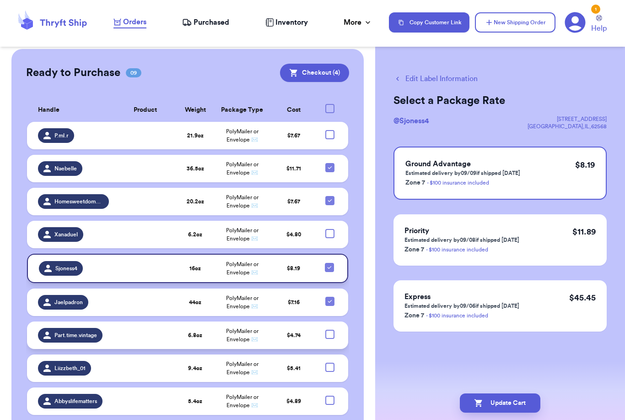
click at [330, 271] on icon at bounding box center [329, 267] width 7 height 7
click at [329, 263] on input "checkbox" at bounding box center [329, 262] width 0 height 0
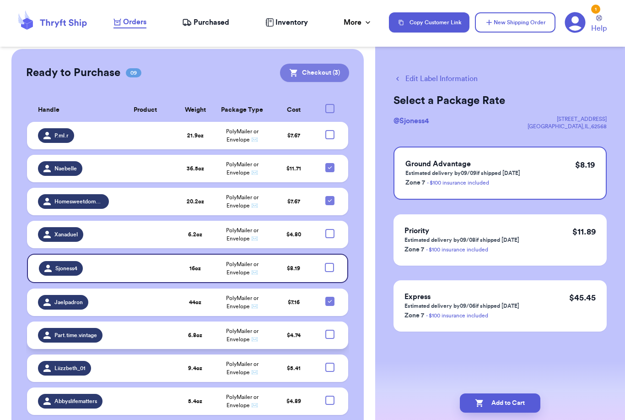
click at [314, 74] on button "Checkout ( 3 )" at bounding box center [314, 73] width 69 height 18
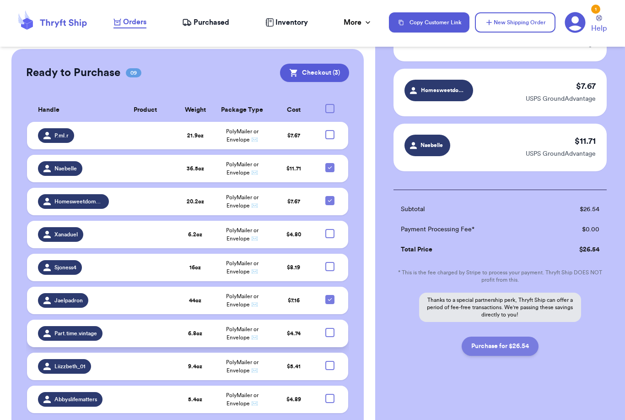
scroll to position [100, 0]
click at [500, 347] on button "Purchase for $26.54" at bounding box center [500, 345] width 77 height 19
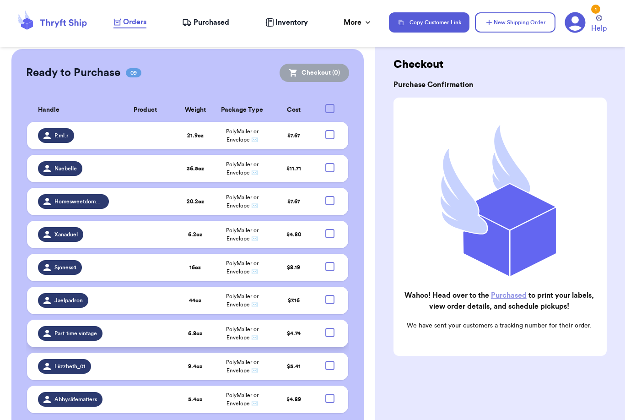
scroll to position [70, 0]
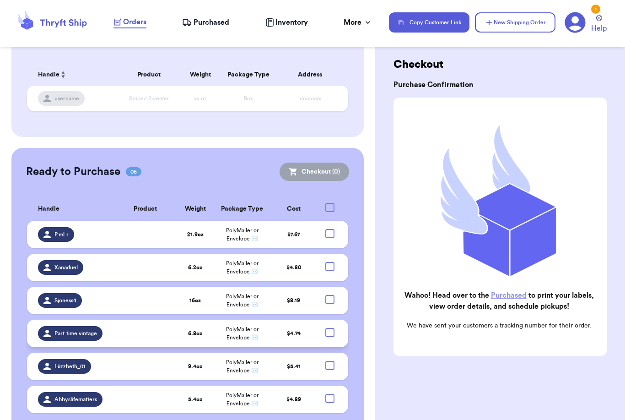
click at [195, 25] on span "Purchased" at bounding box center [212, 22] width 36 height 11
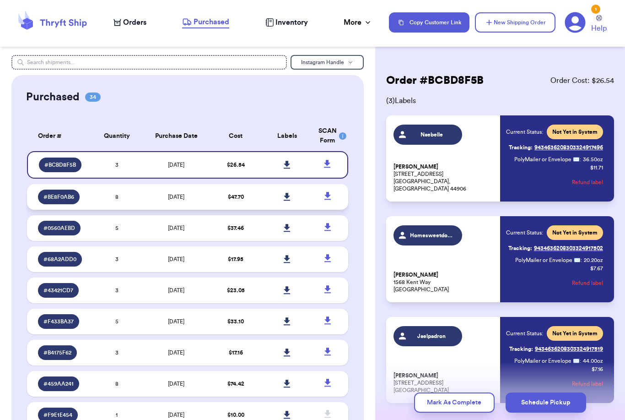
click at [285, 207] on link at bounding box center [287, 197] width 20 height 20
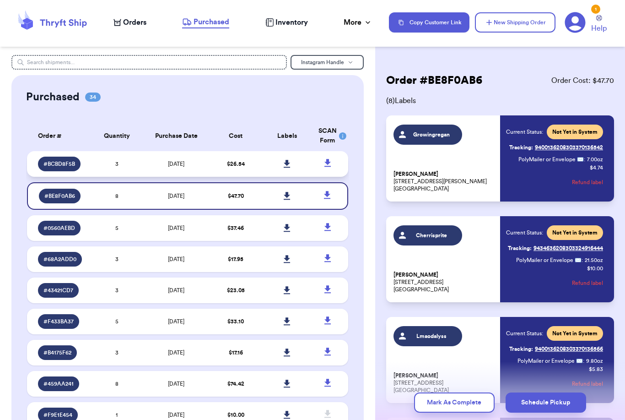
click at [287, 167] on icon at bounding box center [287, 164] width 6 height 8
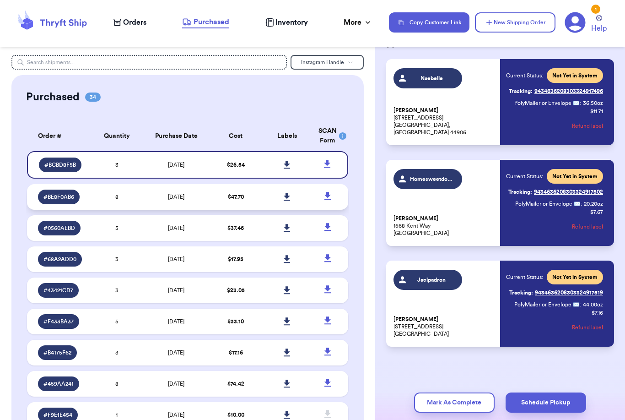
scroll to position [56, 0]
click at [142, 201] on td "8" at bounding box center [116, 197] width 51 height 26
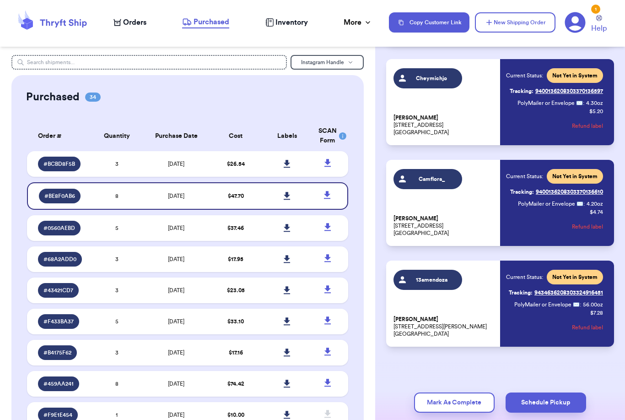
scroll to position [560, 0]
drag, startPoint x: 505, startPoint y: 2, endPoint x: 378, endPoint y: 91, distance: 154.3
click at [0, 0] on html "Orders Purchased Inventory More Stats Completed Orders Copy Customer Link New S…" at bounding box center [312, 210] width 625 height 420
